Goal: Transaction & Acquisition: Purchase product/service

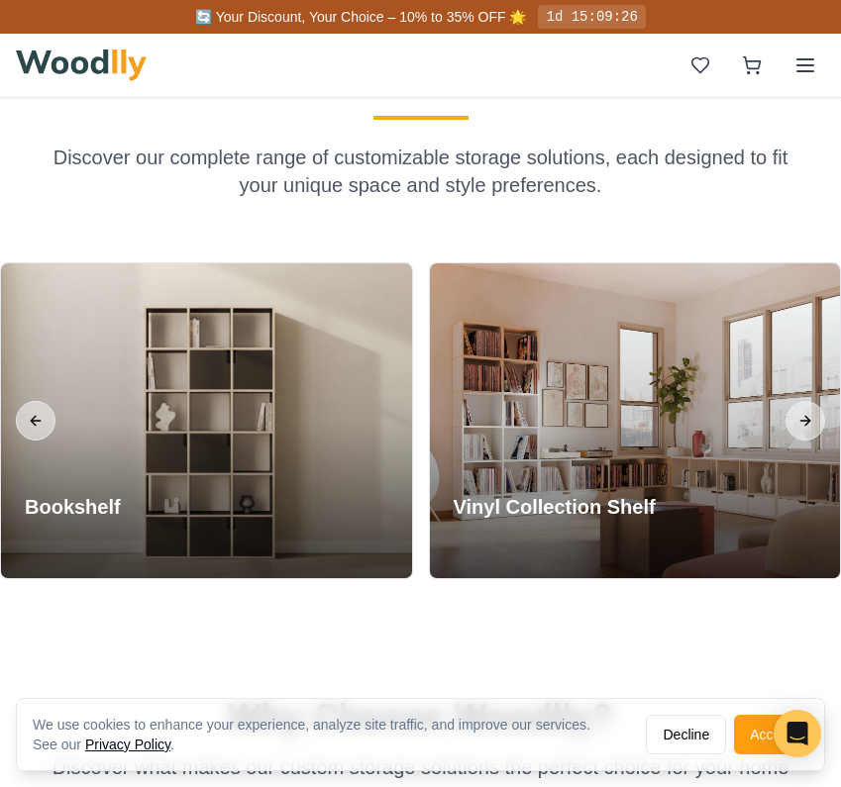
scroll to position [720, 0]
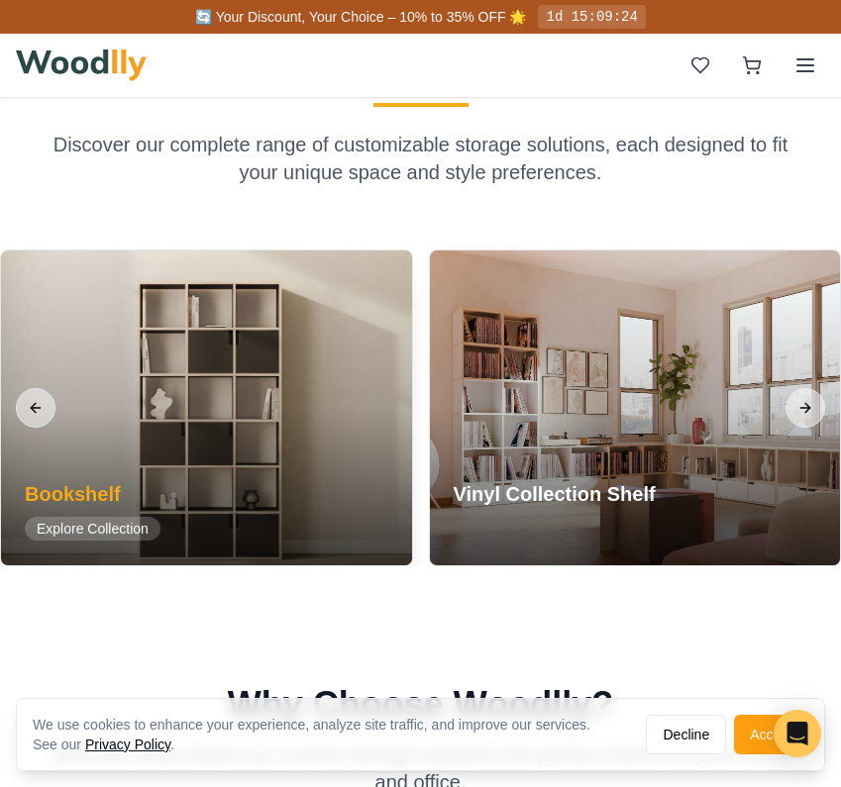
click at [107, 530] on span "Explore Collection" at bounding box center [93, 529] width 136 height 24
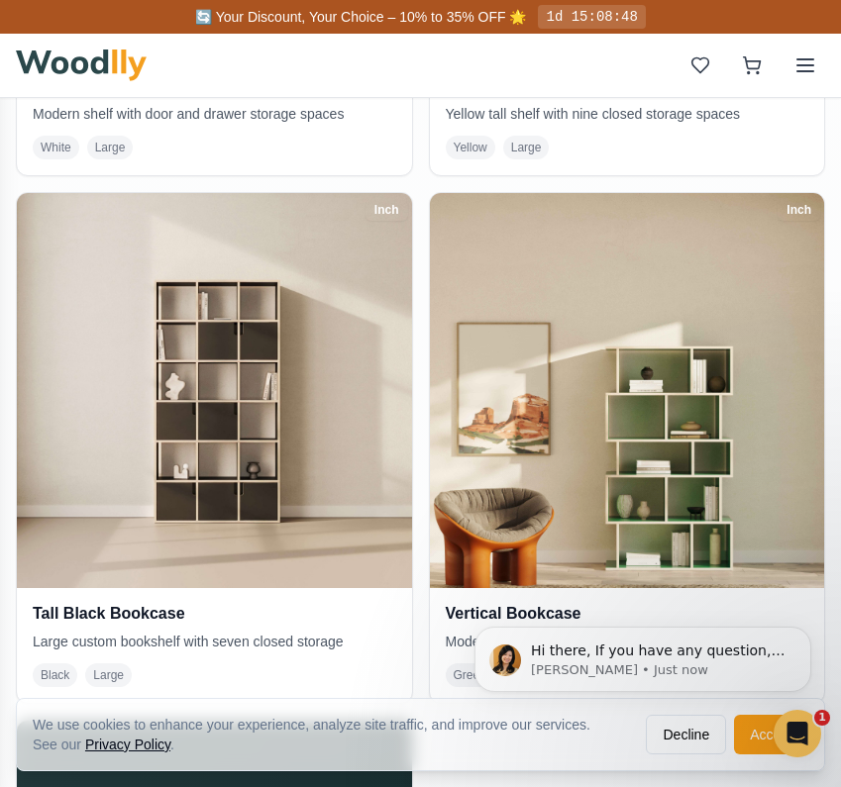
scroll to position [2460, 0]
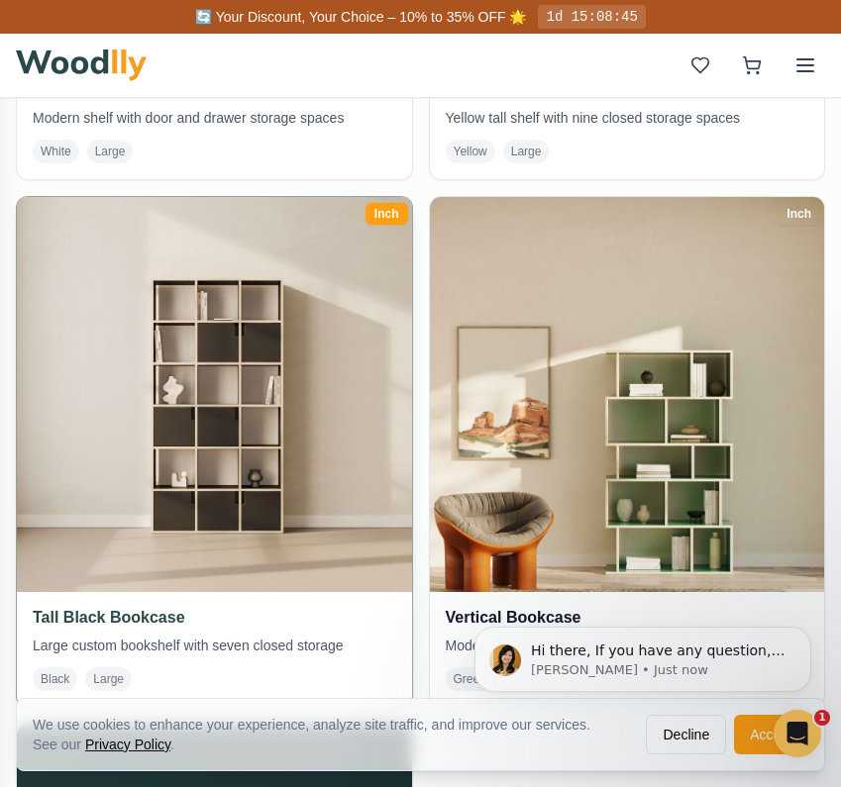
click at [174, 573] on img at bounding box center [214, 394] width 414 height 414
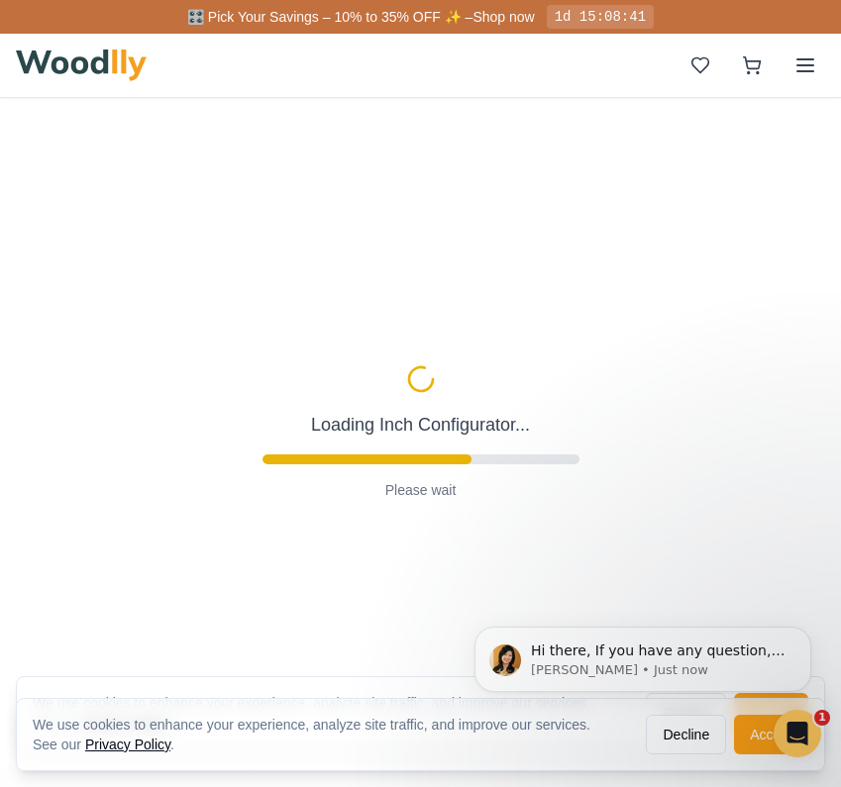
type input "45"
type input "6"
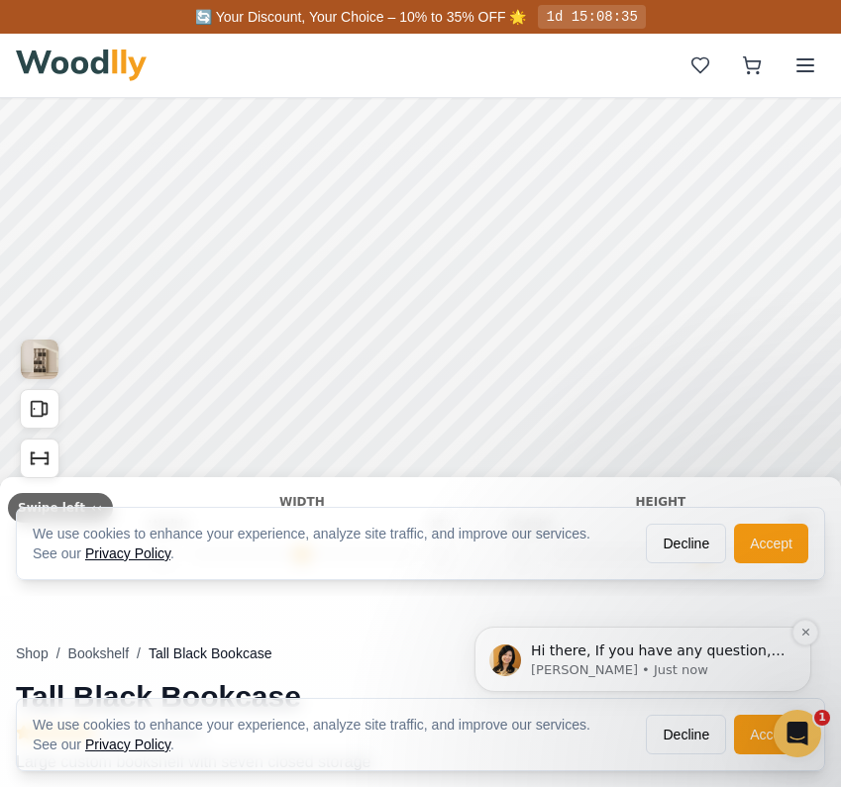
scroll to position [172, 0]
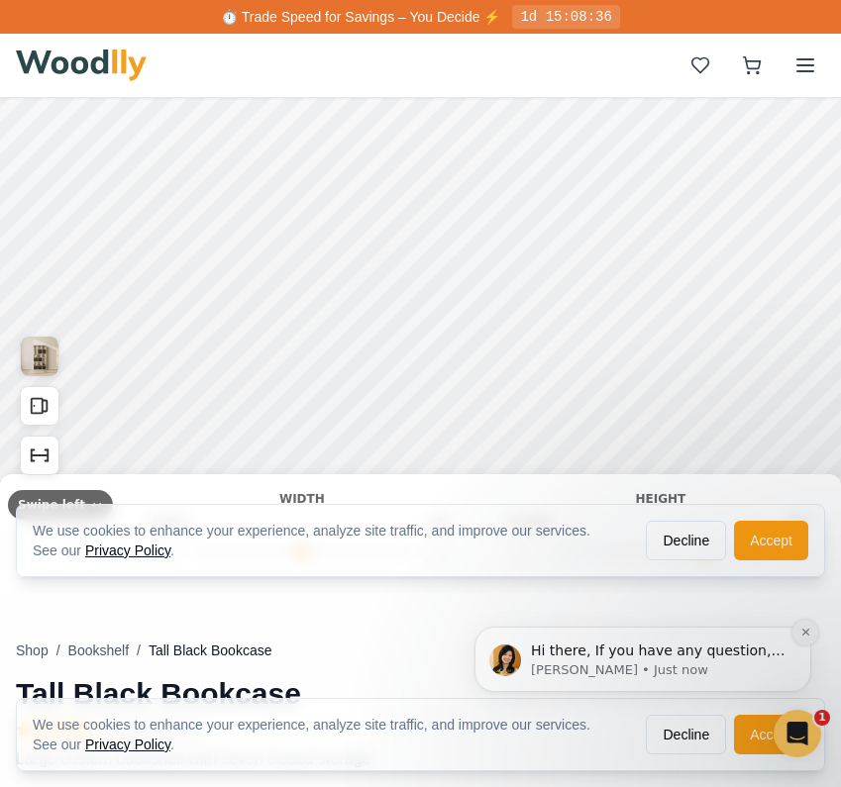
click at [802, 628] on icon "Dismiss notification" at bounding box center [805, 632] width 11 height 11
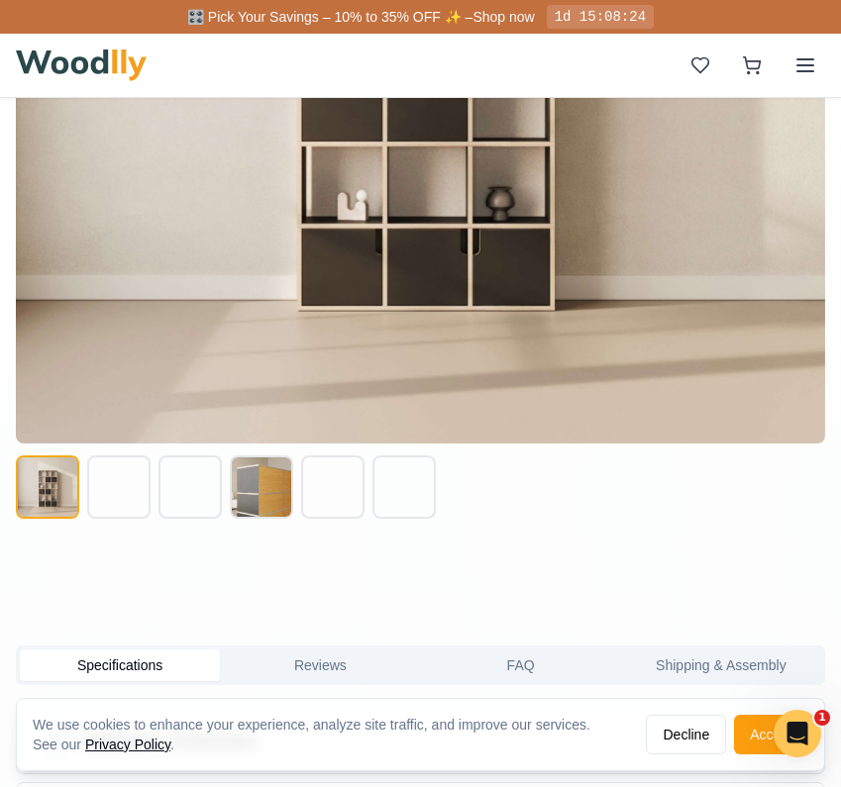
scroll to position [1324, 0]
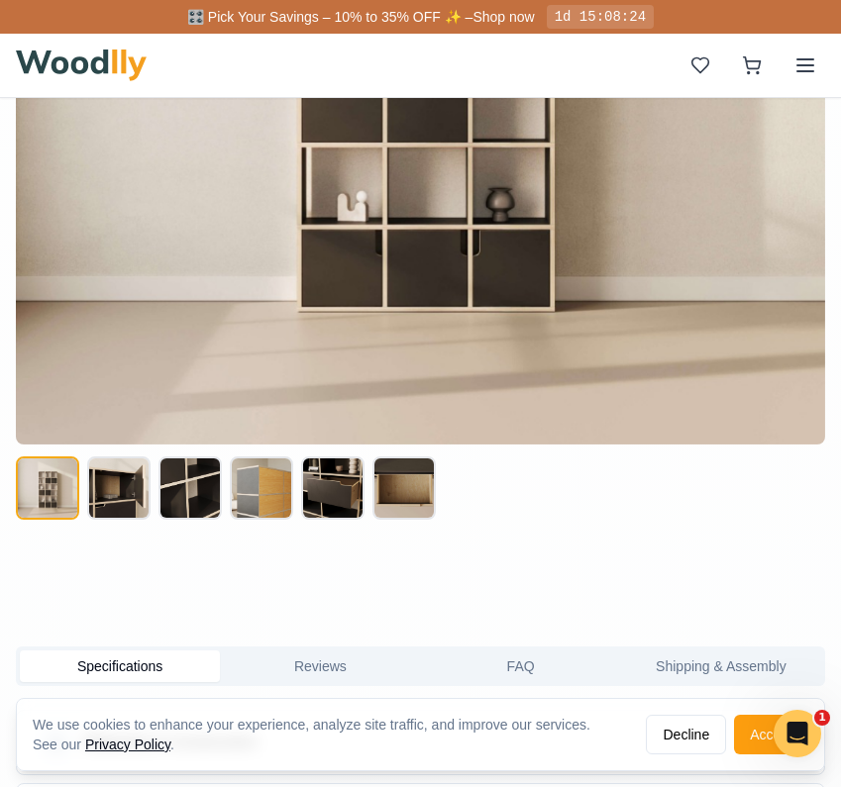
click at [131, 486] on button at bounding box center [118, 488] width 63 height 63
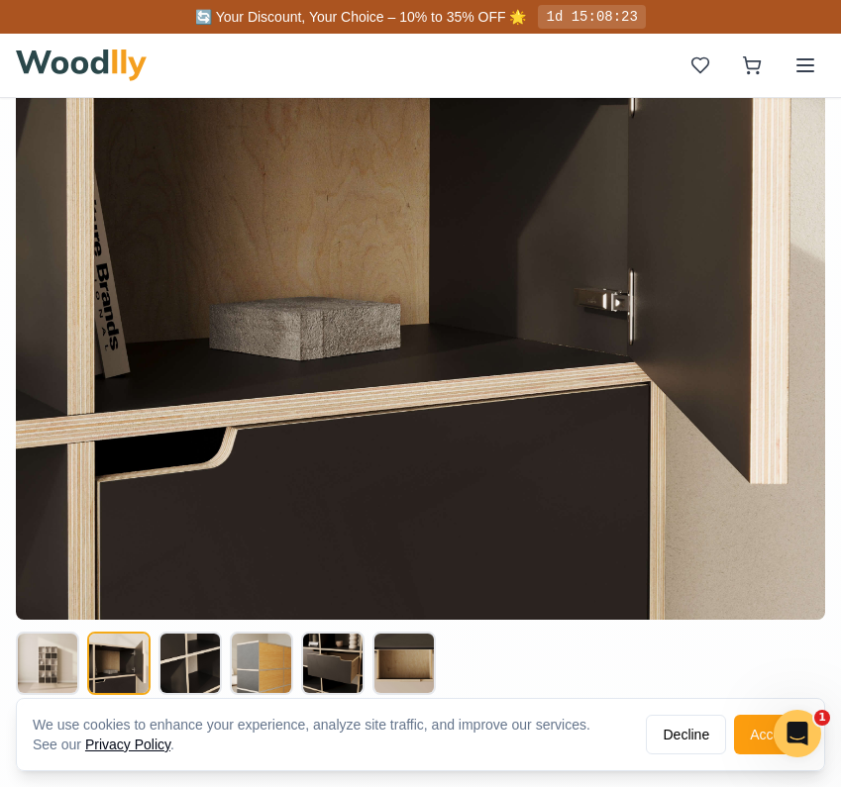
scroll to position [1193, 0]
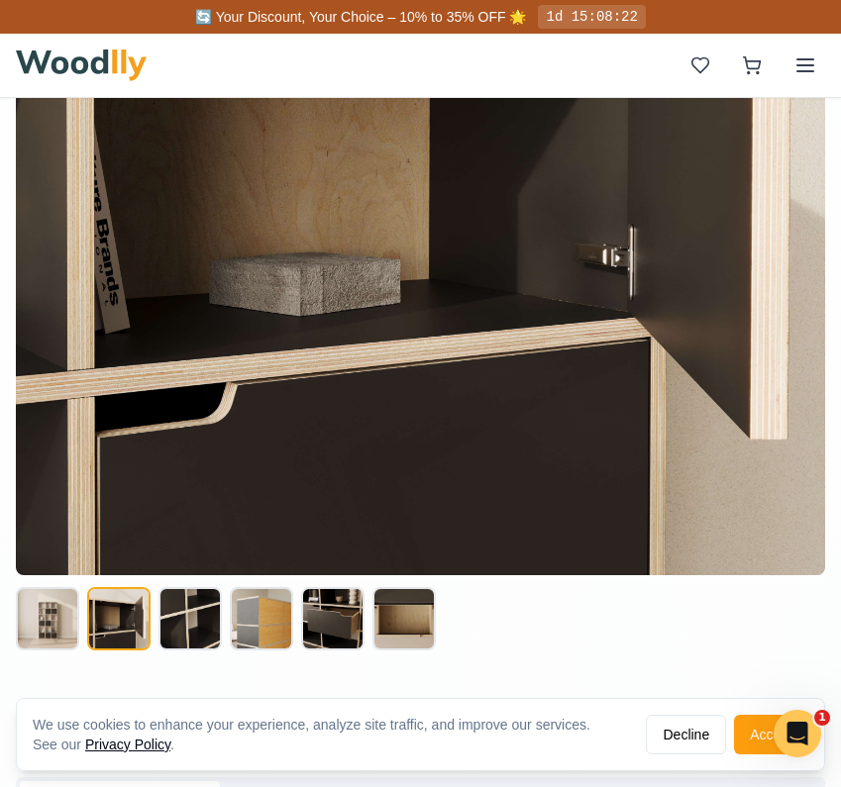
click at [193, 624] on button at bounding box center [189, 618] width 63 height 63
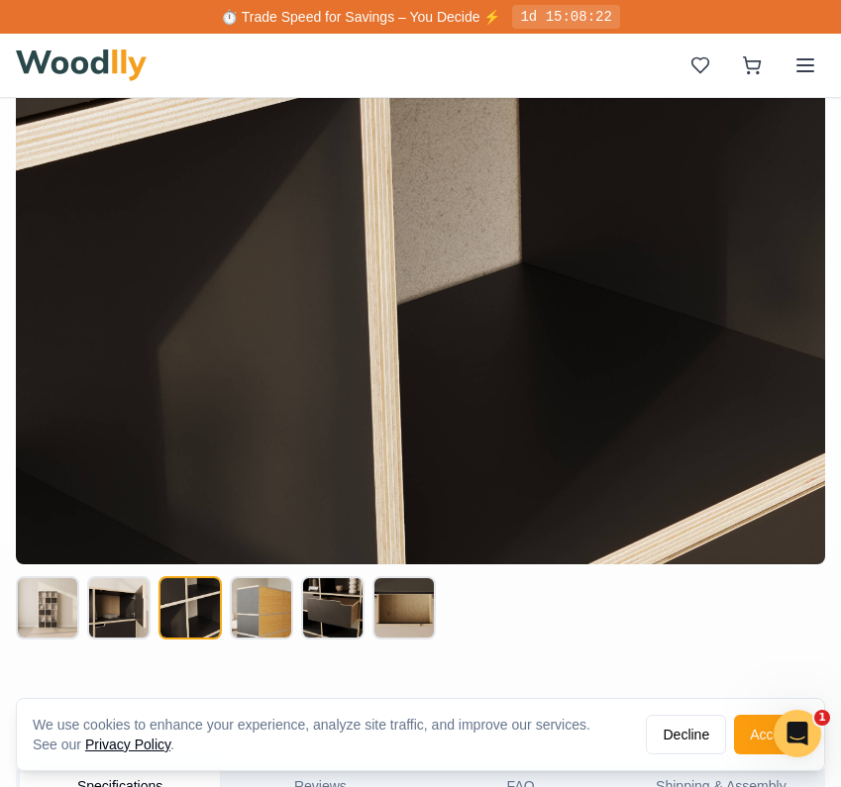
scroll to position [1221, 0]
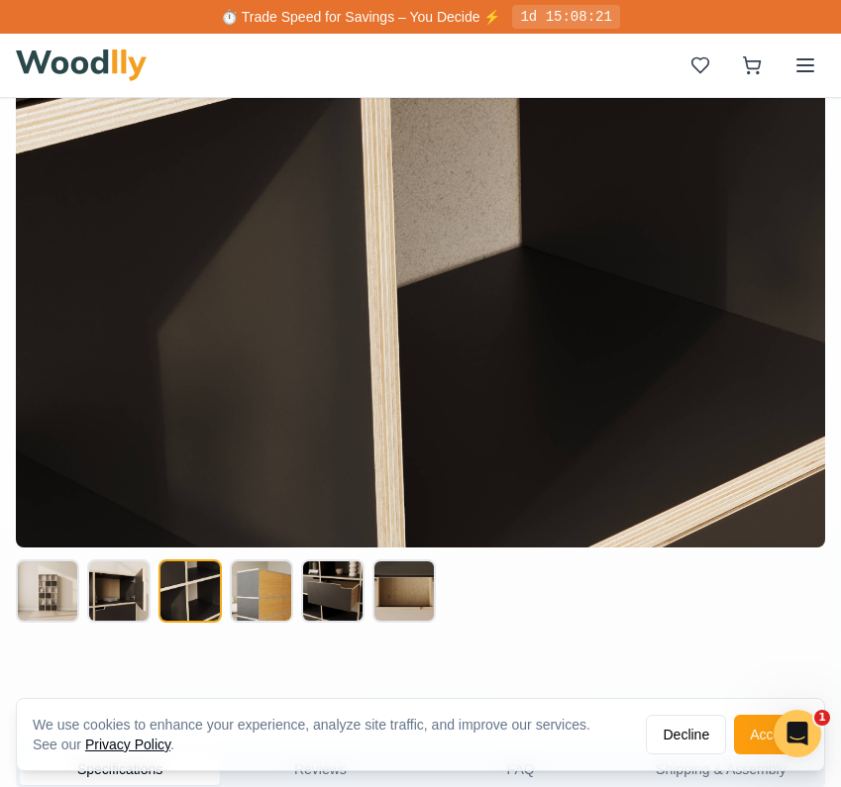
click at [261, 602] on button at bounding box center [261, 591] width 63 height 63
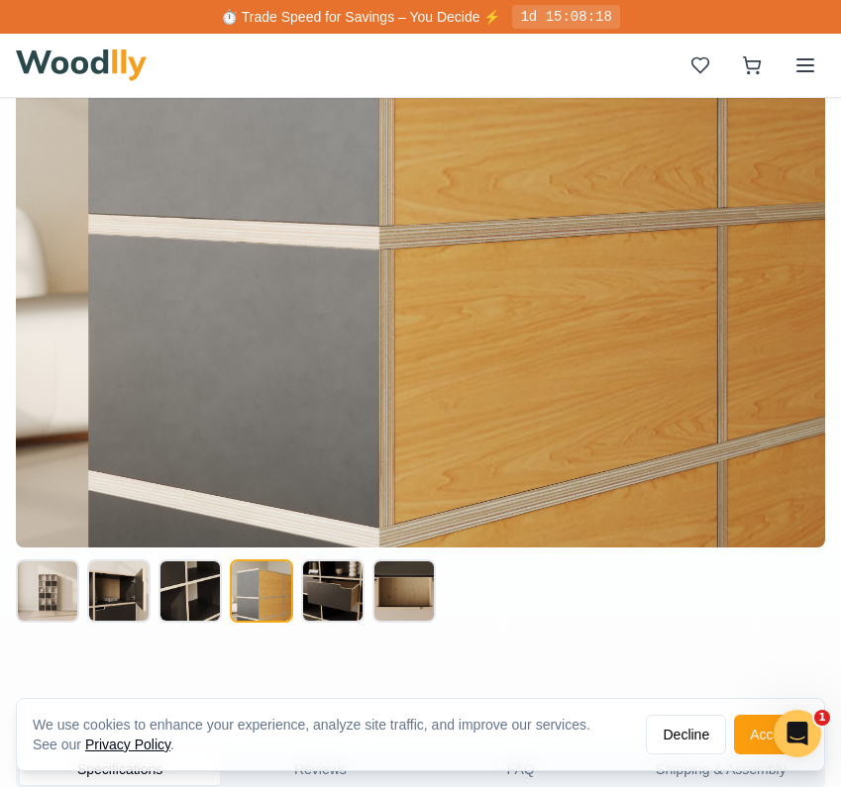
click at [326, 601] on button at bounding box center [332, 591] width 63 height 63
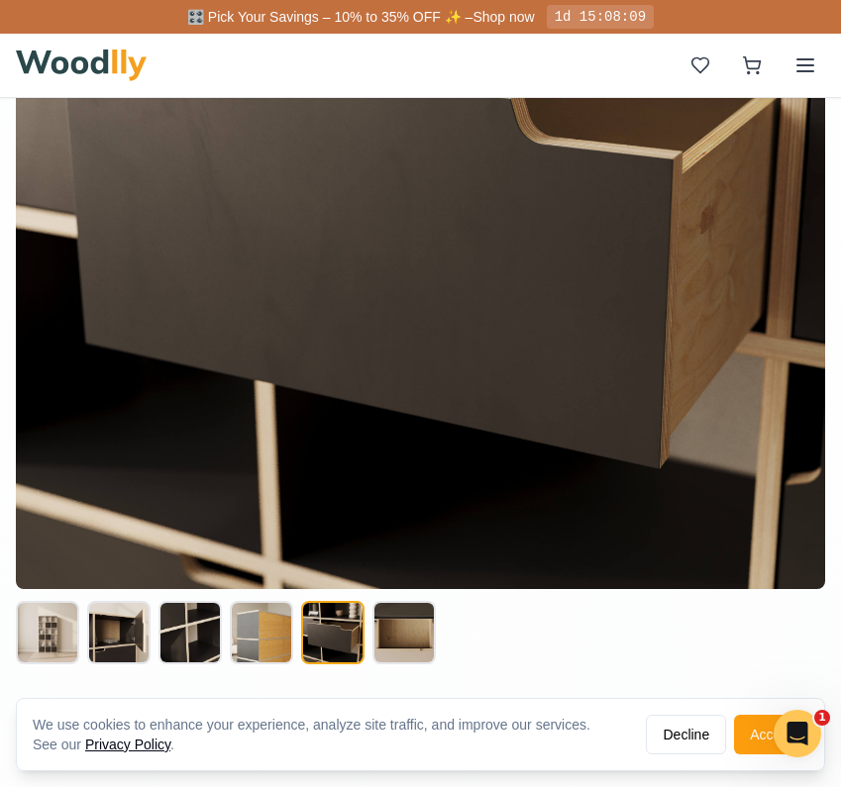
scroll to position [1188, 0]
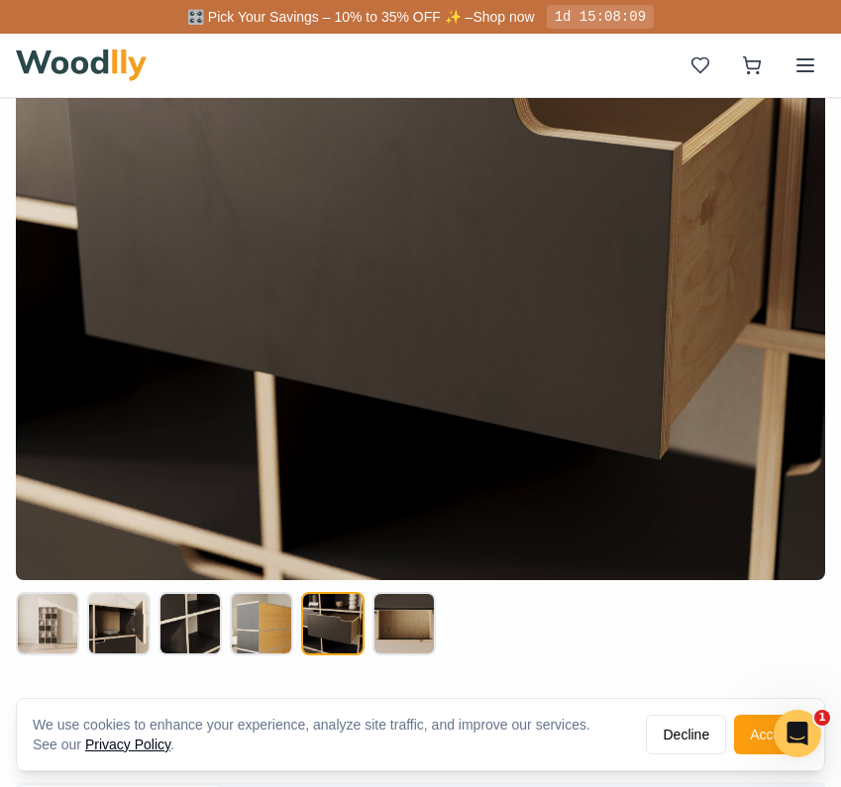
click at [406, 619] on button at bounding box center [403, 623] width 63 height 63
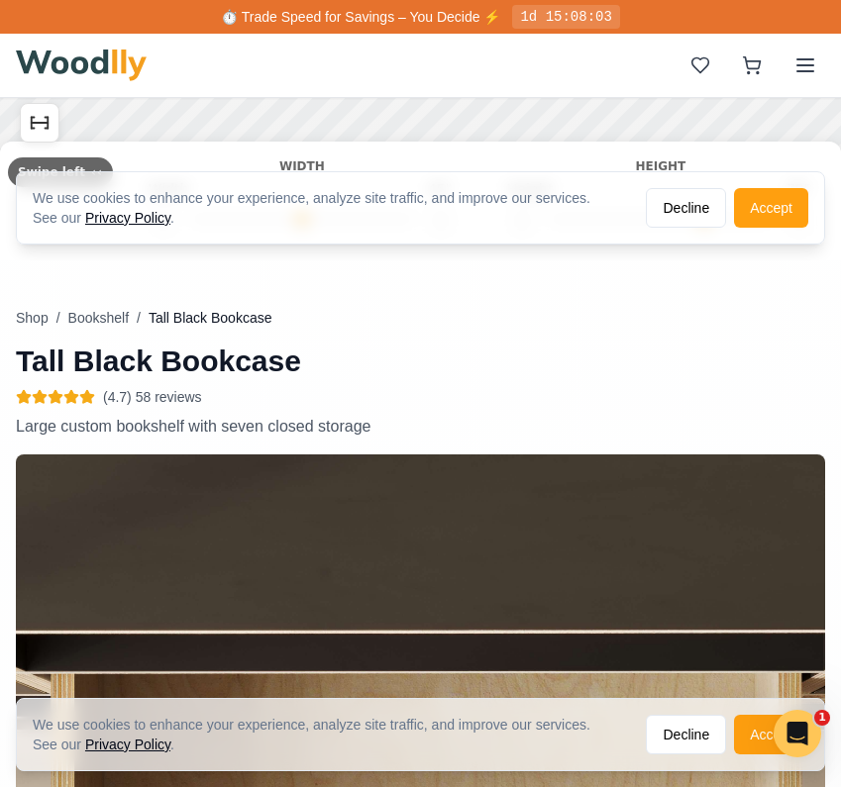
scroll to position [499, 0]
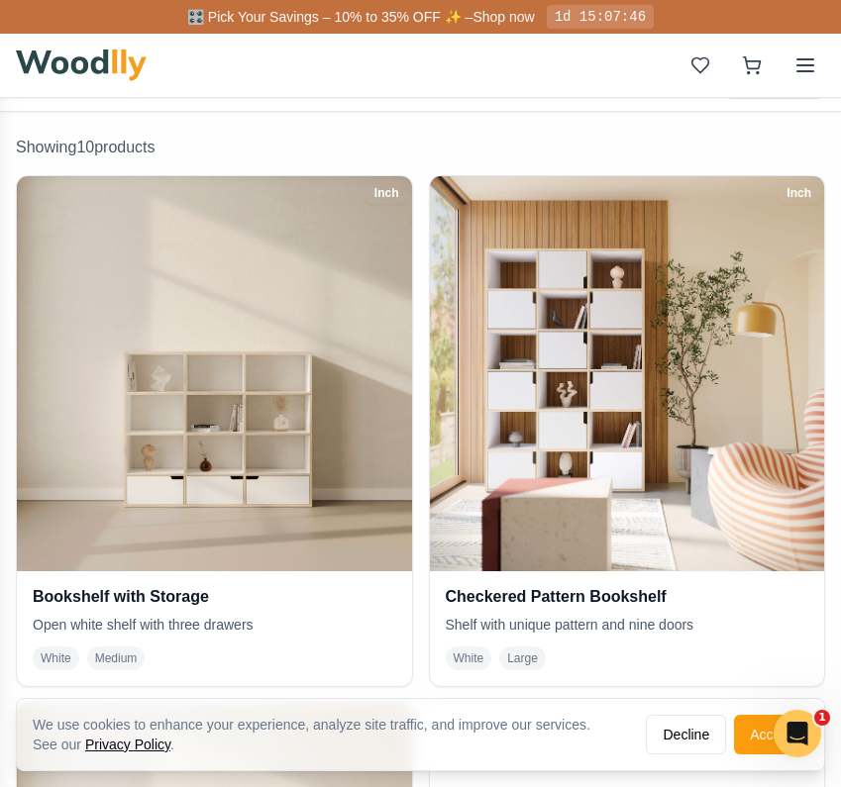
scroll to position [374, 0]
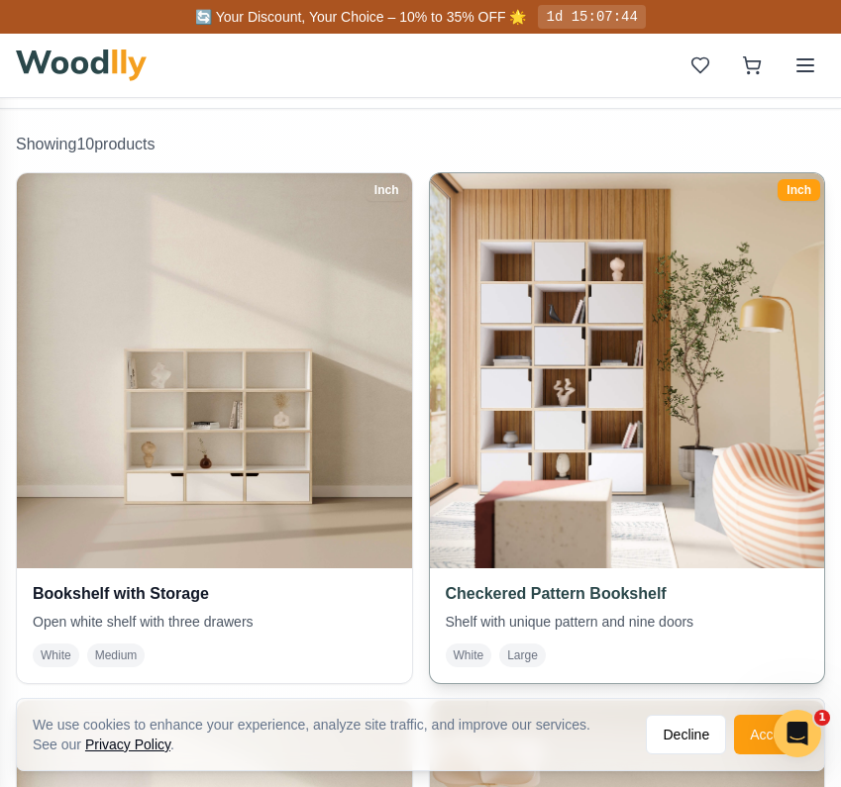
click at [570, 494] on img at bounding box center [627, 370] width 414 height 414
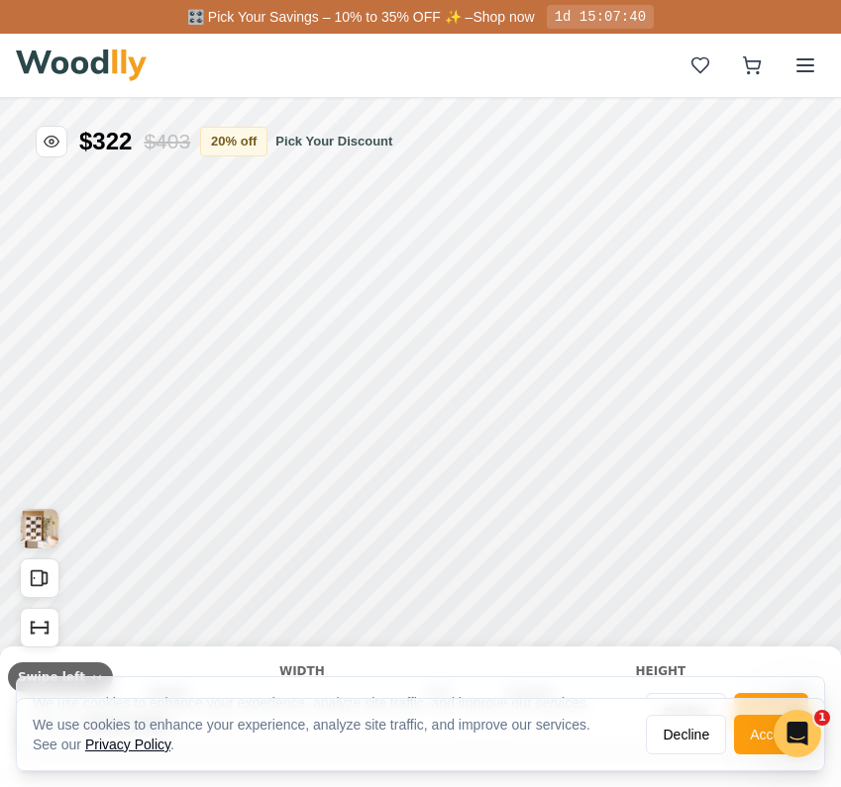
type input "50"
type input "6"
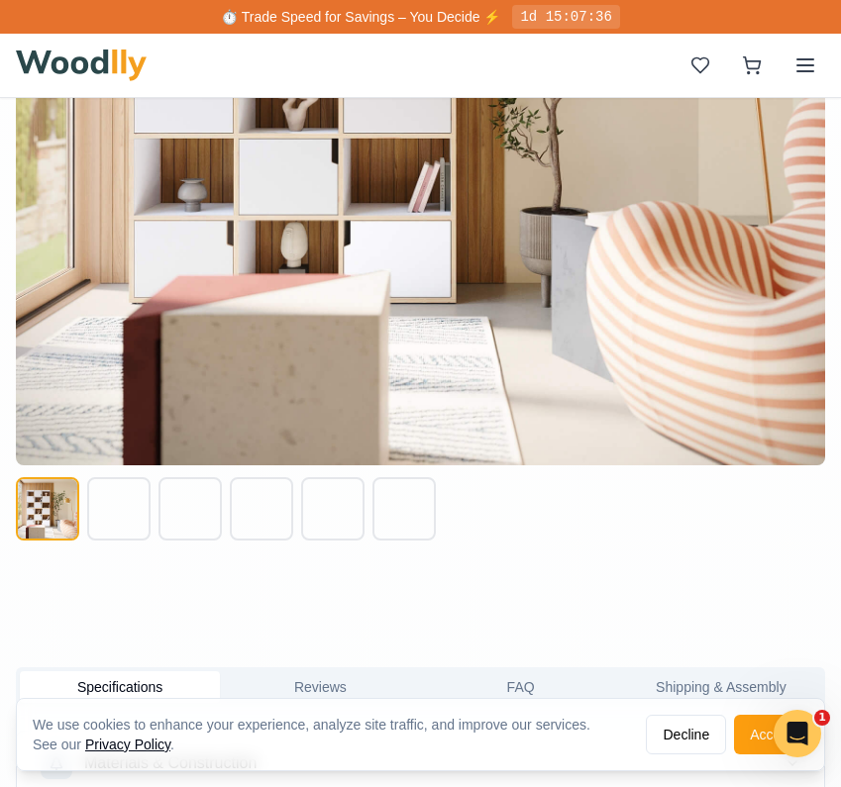
scroll to position [1305, 0]
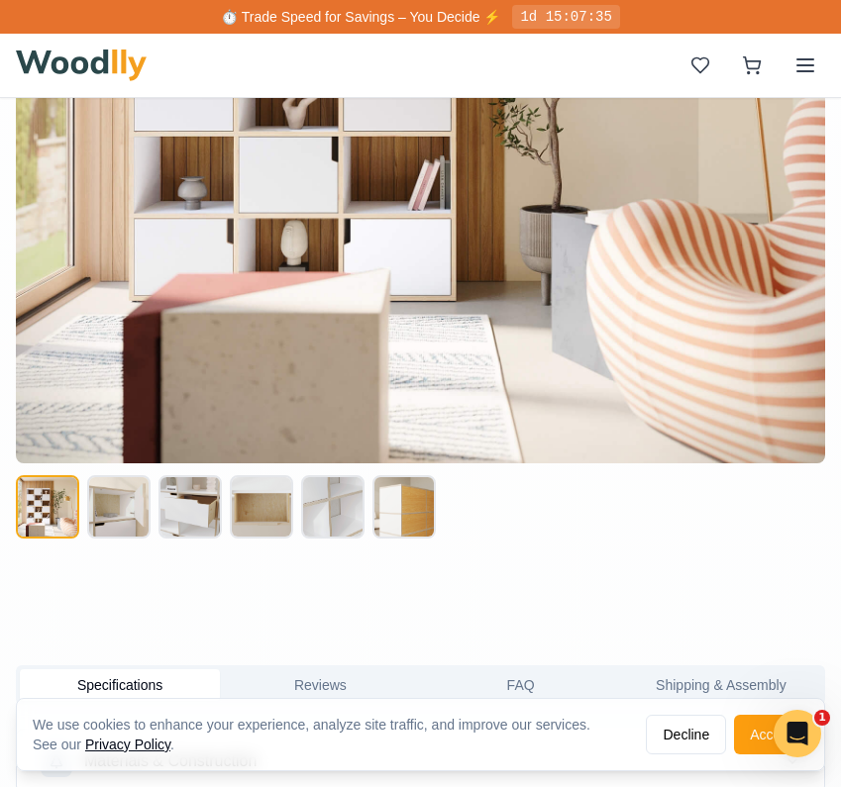
click at [135, 515] on button at bounding box center [118, 506] width 63 height 63
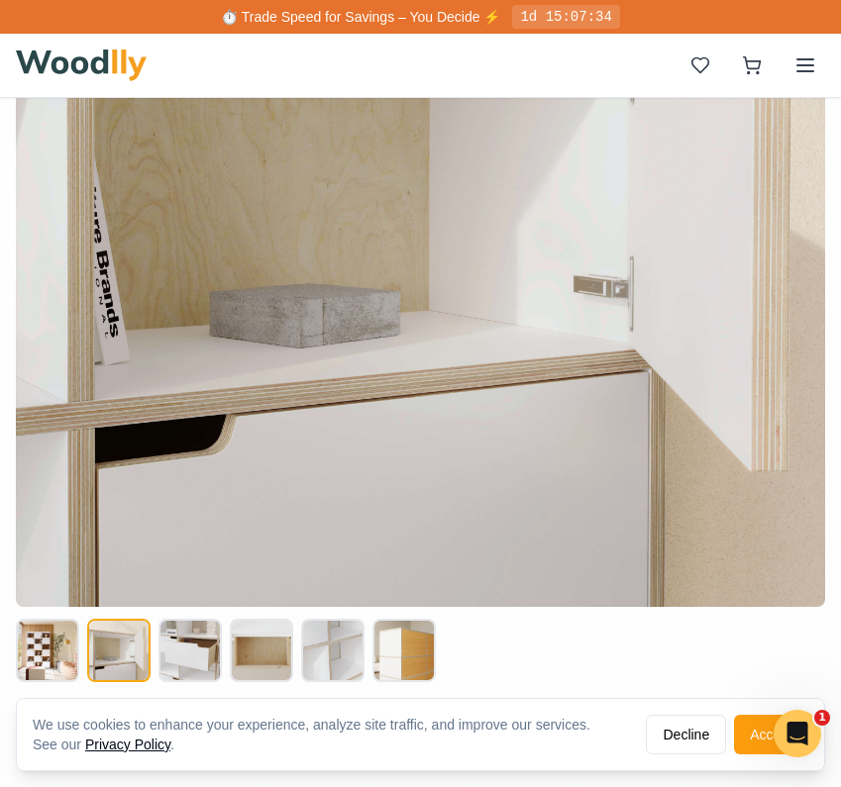
scroll to position [1153, 0]
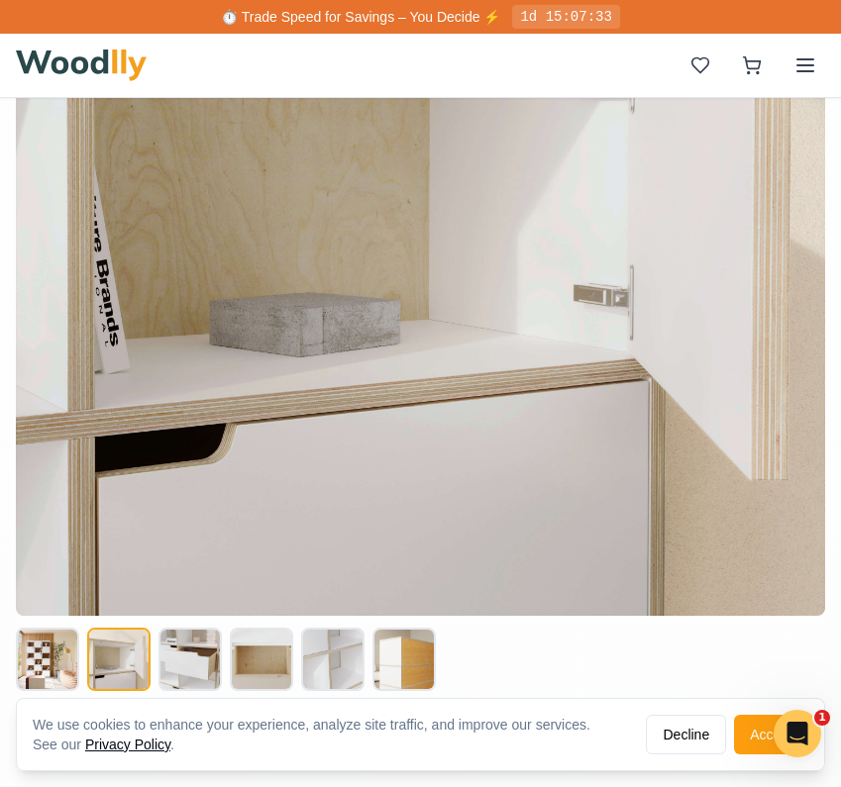
click at [202, 664] on button at bounding box center [189, 659] width 63 height 63
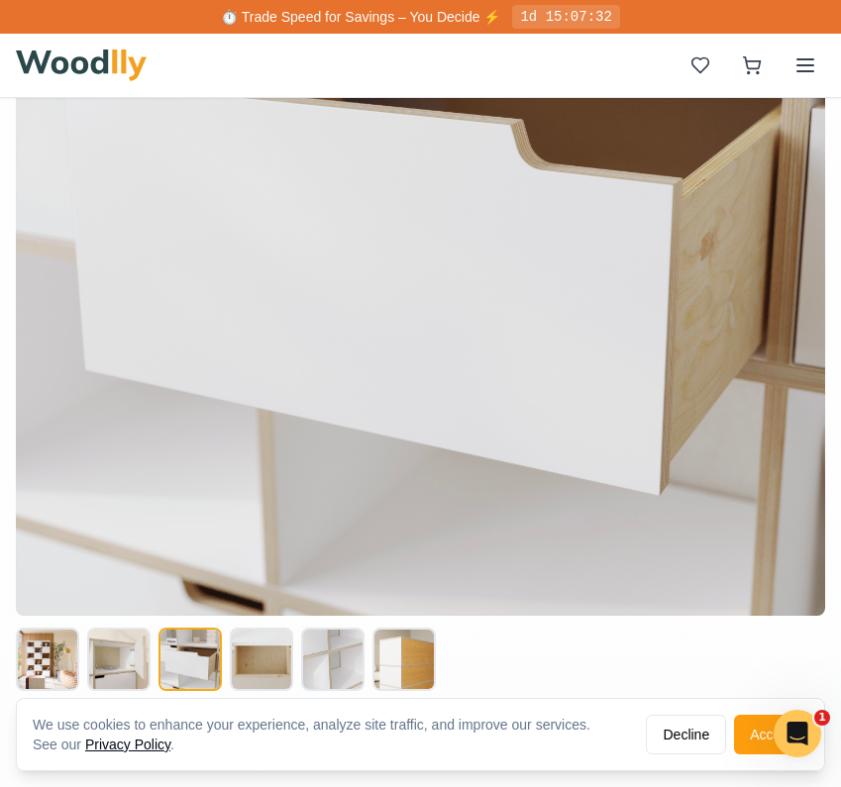
click at [270, 662] on button at bounding box center [261, 659] width 63 height 63
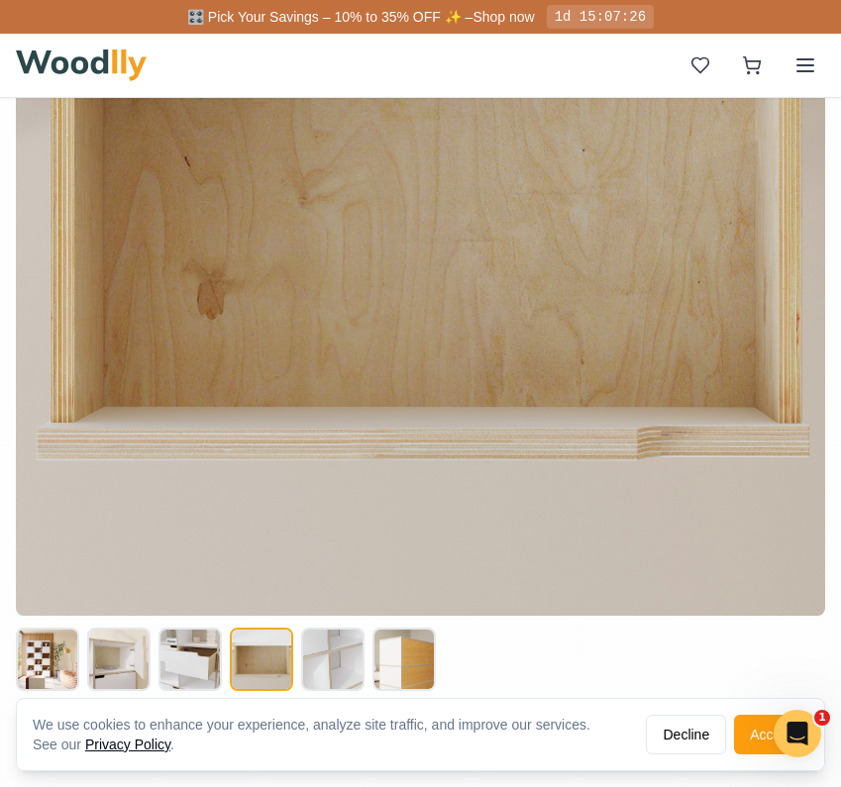
click at [330, 652] on button at bounding box center [332, 659] width 63 height 63
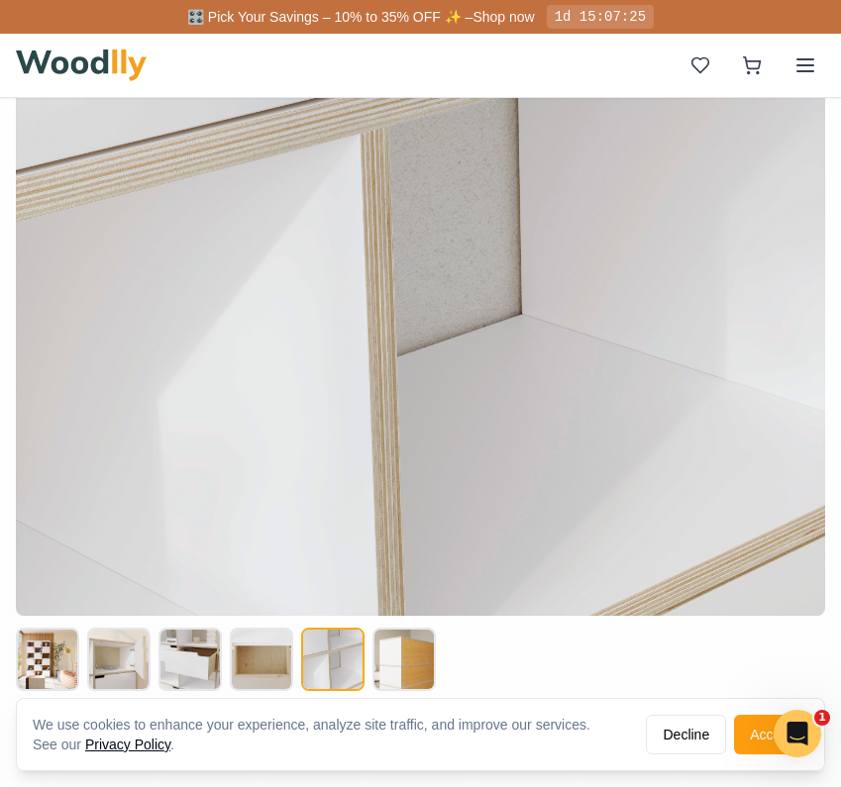
click at [407, 654] on button at bounding box center [403, 659] width 63 height 63
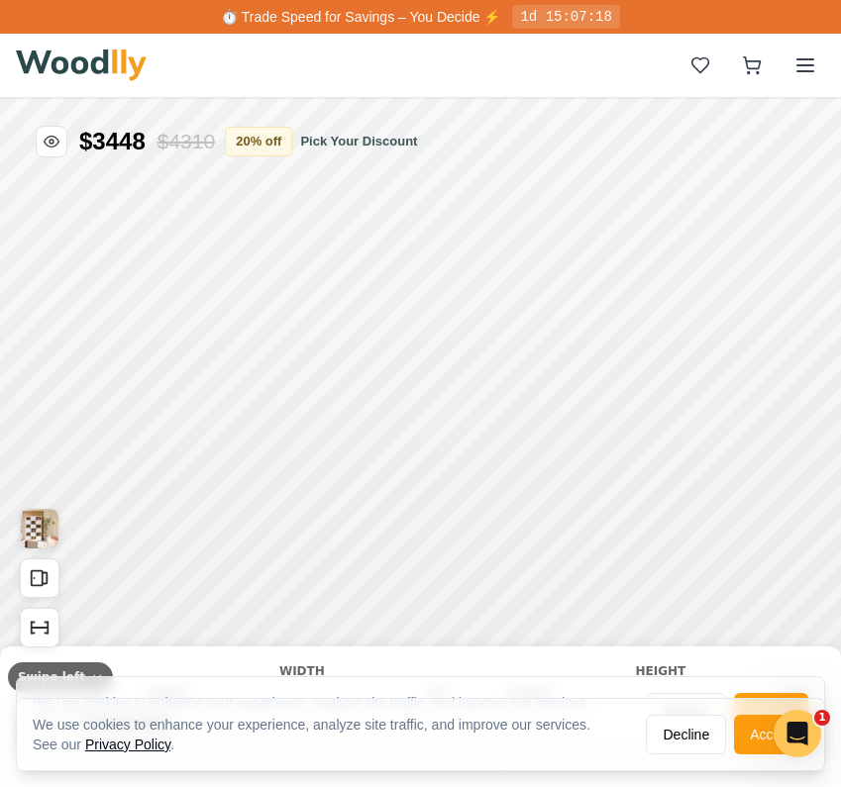
scroll to position [0, 0]
